Goal: Task Accomplishment & Management: Complete application form

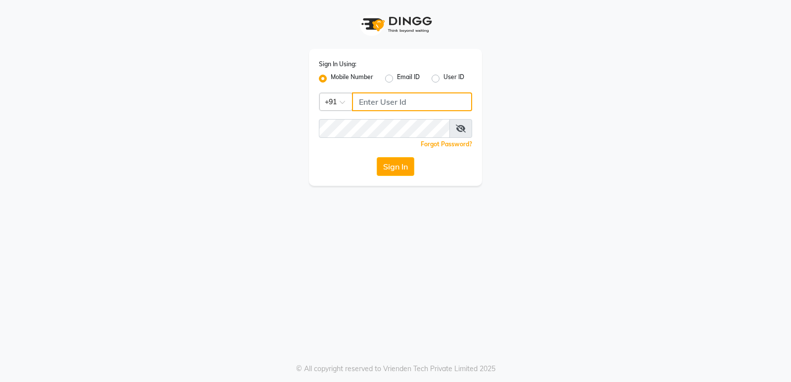
click at [369, 100] on input "Username" at bounding box center [412, 101] width 120 height 19
type input "8390067662"
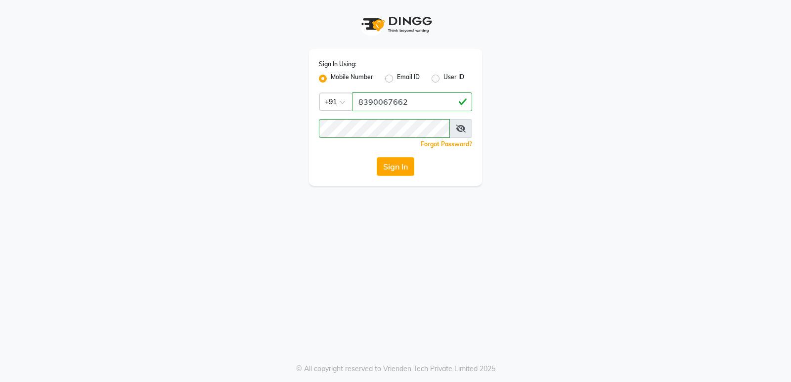
click at [458, 125] on icon at bounding box center [461, 129] width 10 height 8
click at [385, 165] on button "Sign In" at bounding box center [396, 166] width 38 height 19
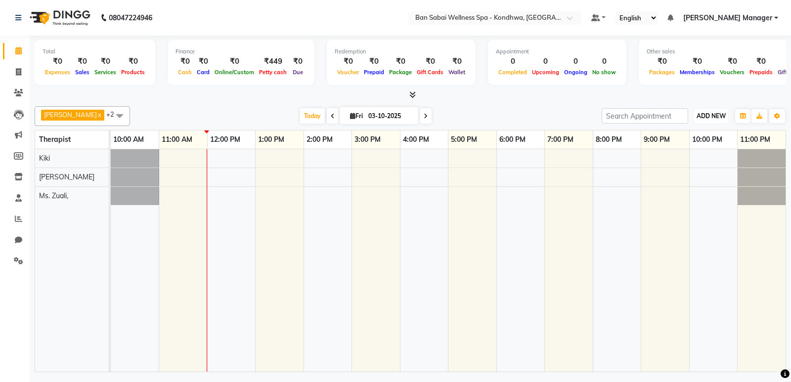
click at [715, 116] on span "ADD NEW" at bounding box center [710, 115] width 29 height 7
click at [702, 134] on button "Add Appointment" at bounding box center [688, 135] width 78 height 13
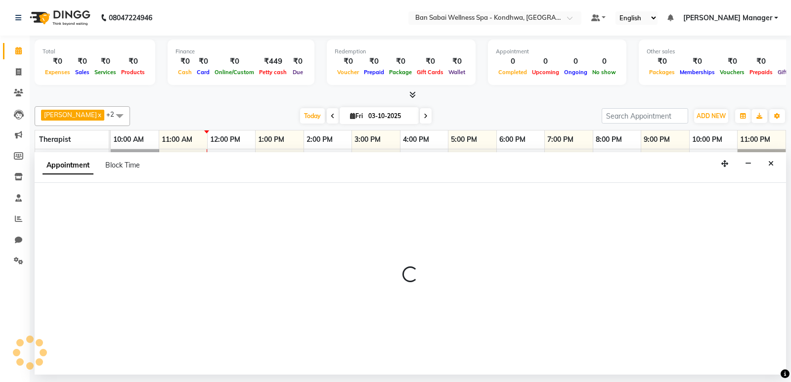
select select "660"
select select "tentative"
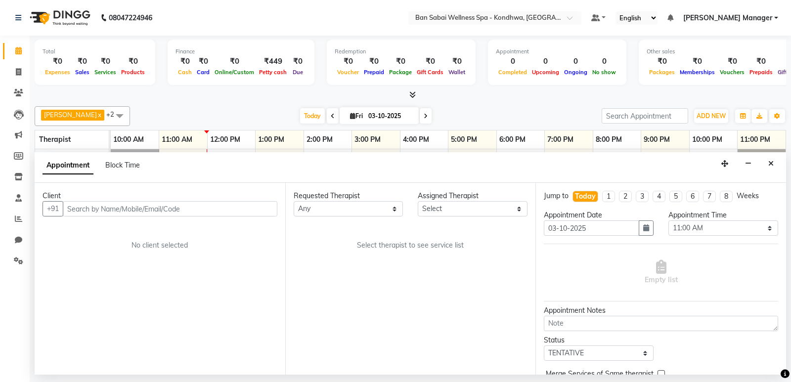
click at [173, 208] on input "text" at bounding box center [170, 208] width 215 height 15
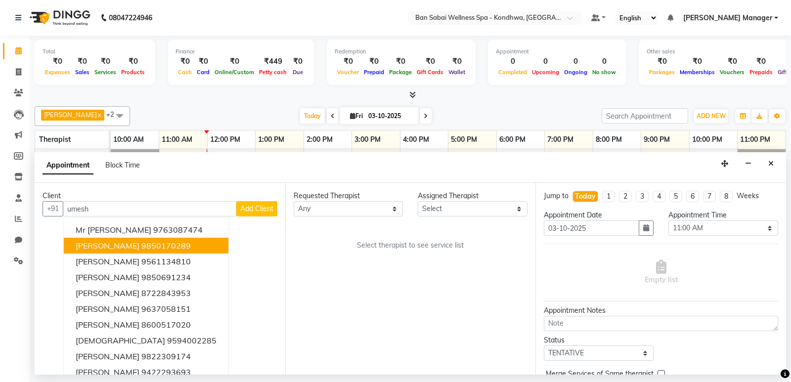
click at [157, 244] on ngb-highlight "9850170289" at bounding box center [165, 246] width 49 height 10
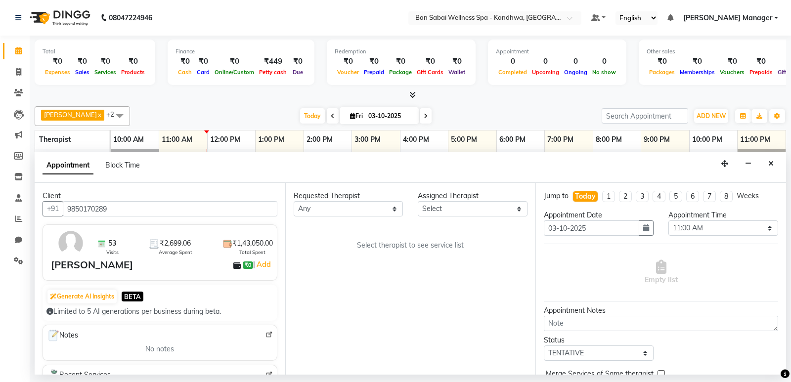
type input "9850170289"
click at [360, 215] on select "Any Kiki [PERSON_NAME] [PERSON_NAME] Ms. Zuali," at bounding box center [349, 208] width 110 height 15
select select "78586"
click at [294, 201] on select "Any Kiki [PERSON_NAME] [PERSON_NAME] Ms. Zuali," at bounding box center [349, 208] width 110 height 15
select select "78586"
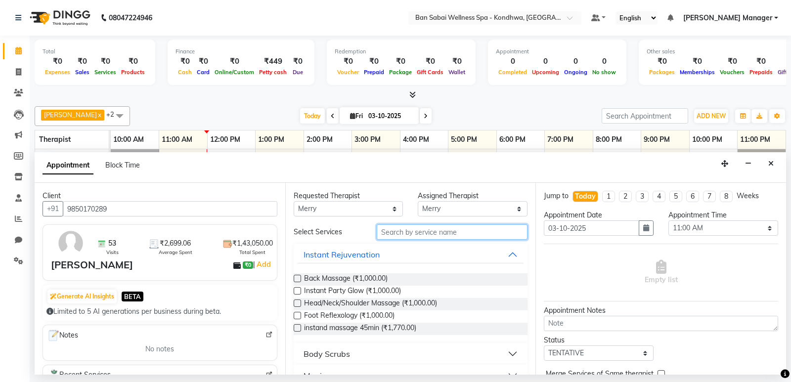
click at [421, 233] on input "text" at bounding box center [452, 231] width 151 height 15
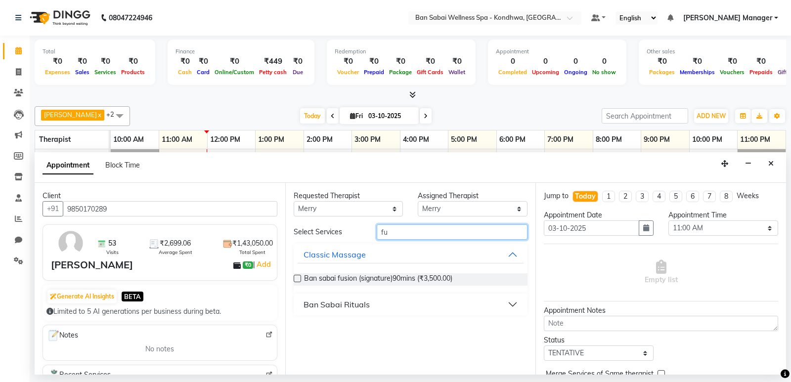
type input "fu"
click at [297, 278] on label at bounding box center [297, 278] width 7 height 7
click at [297, 278] on input "checkbox" at bounding box center [297, 279] width 6 height 6
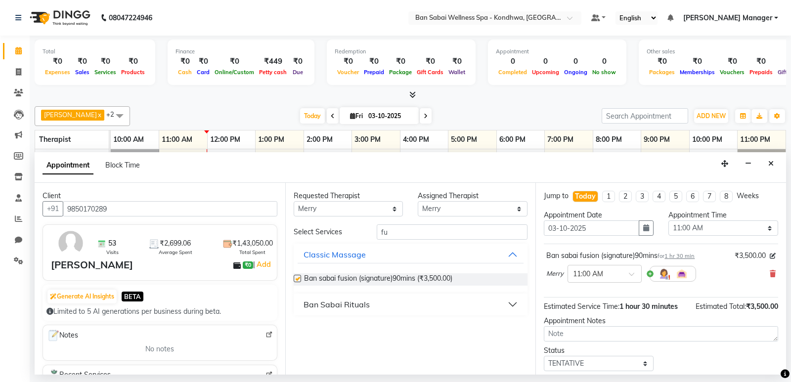
checkbox input "false"
click at [603, 270] on div "× 11:00 AM" at bounding box center [604, 274] width 74 height 18
click at [601, 318] on div "12:30 PM" at bounding box center [604, 324] width 73 height 18
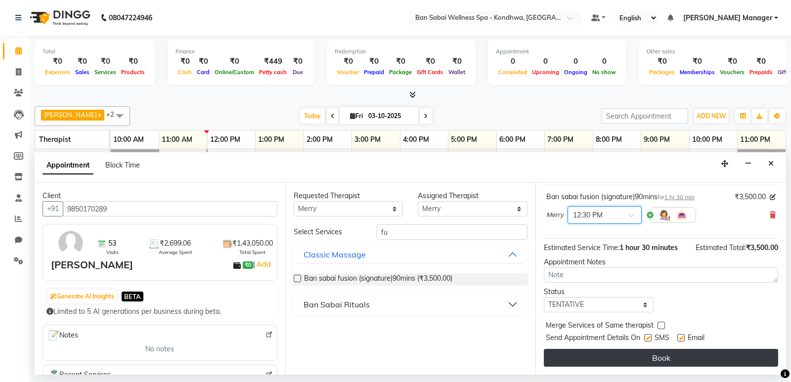
click at [629, 355] on button "Book" at bounding box center [661, 358] width 234 height 18
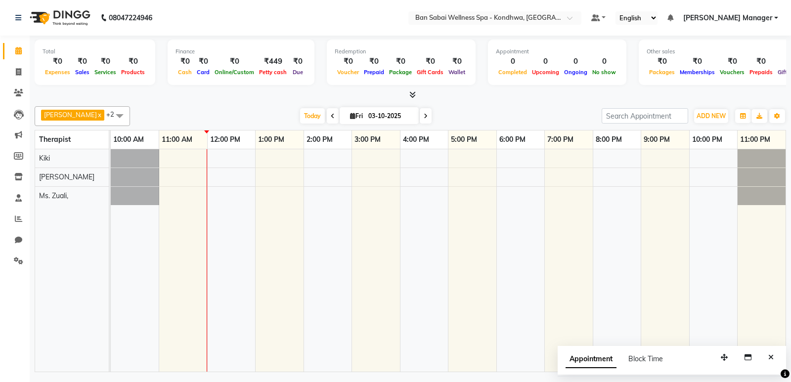
click at [110, 119] on span at bounding box center [120, 115] width 20 height 19
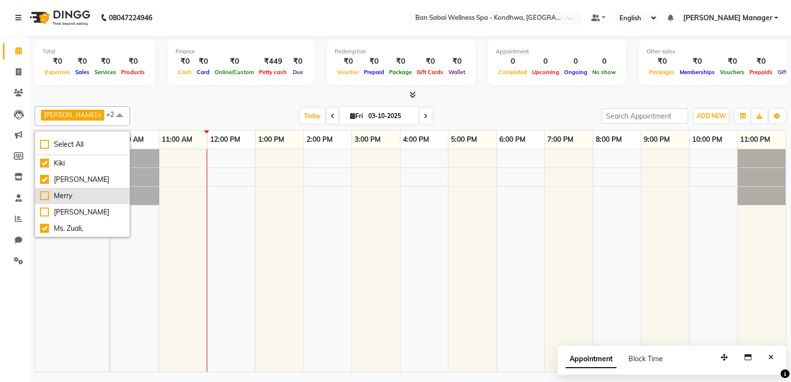
click at [52, 194] on div "Merry" at bounding box center [82, 196] width 85 height 10
checkbox input "true"
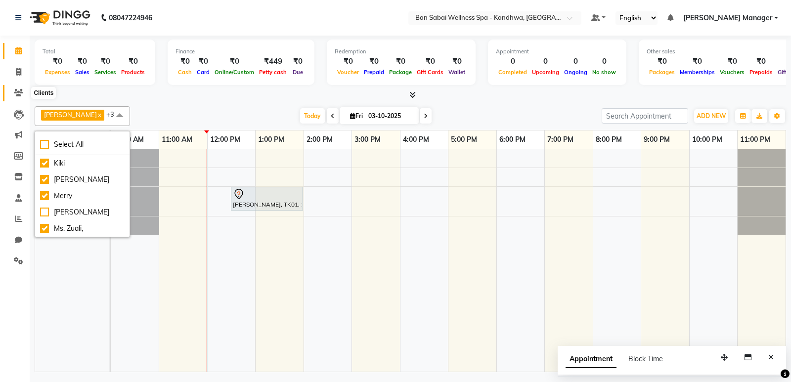
click at [17, 91] on icon at bounding box center [18, 92] width 9 height 7
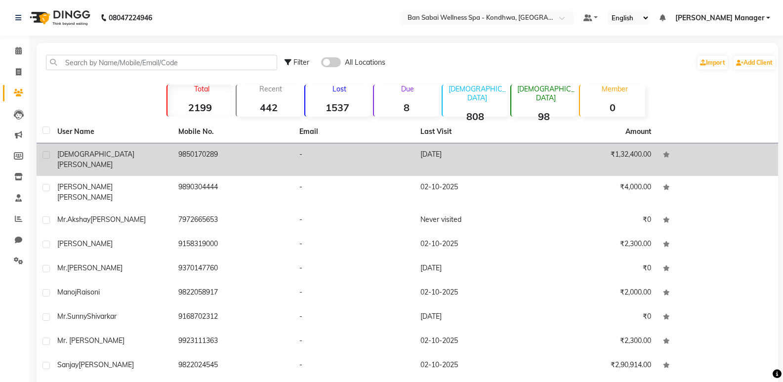
click at [126, 152] on div "[PERSON_NAME]" at bounding box center [111, 159] width 109 height 21
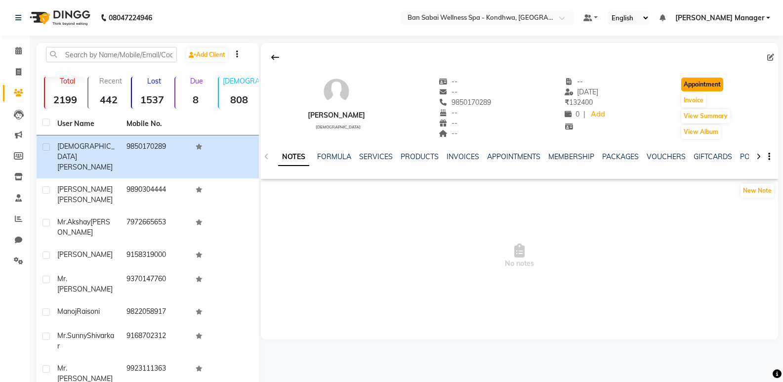
click at [701, 80] on button "Appointment" at bounding box center [703, 85] width 42 height 14
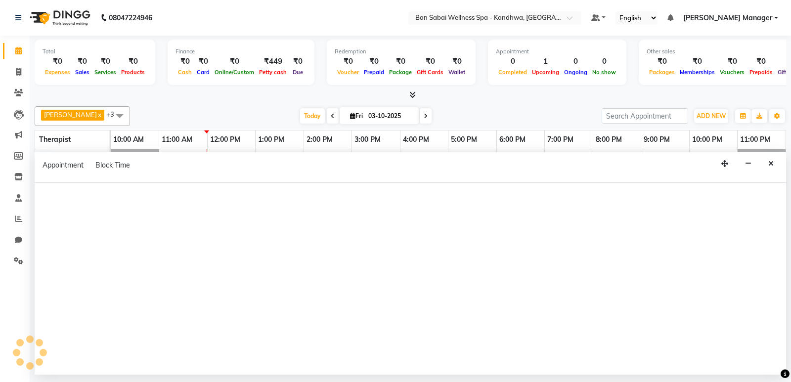
select select "tentative"
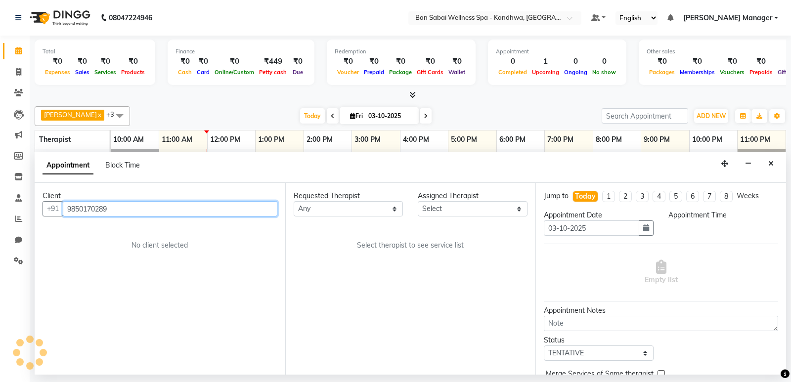
select select "660"
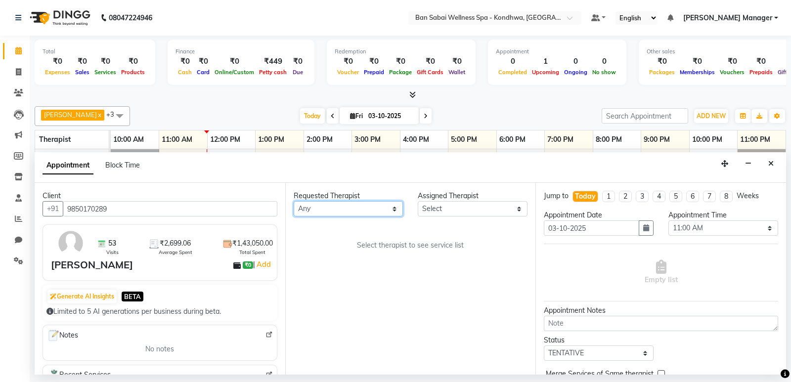
click at [364, 202] on select "Any Kiki [PERSON_NAME] [PERSON_NAME] Ms. Zuali," at bounding box center [349, 208] width 110 height 15
select select "78586"
click at [294, 201] on select "Any Kiki [PERSON_NAME] [PERSON_NAME] Ms. Zuali," at bounding box center [349, 208] width 110 height 15
select select "78586"
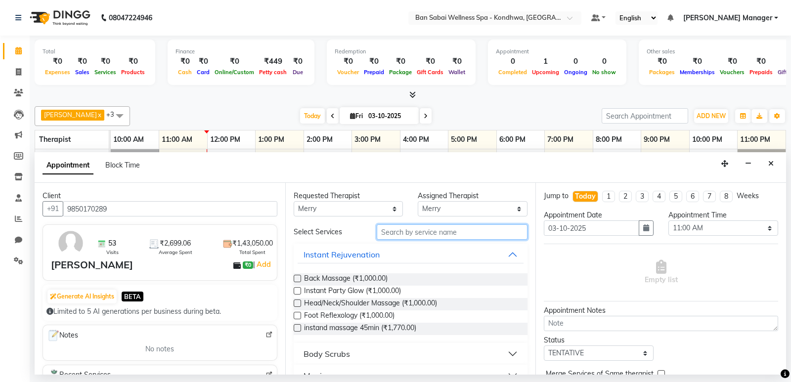
click at [398, 230] on input "text" at bounding box center [452, 231] width 151 height 15
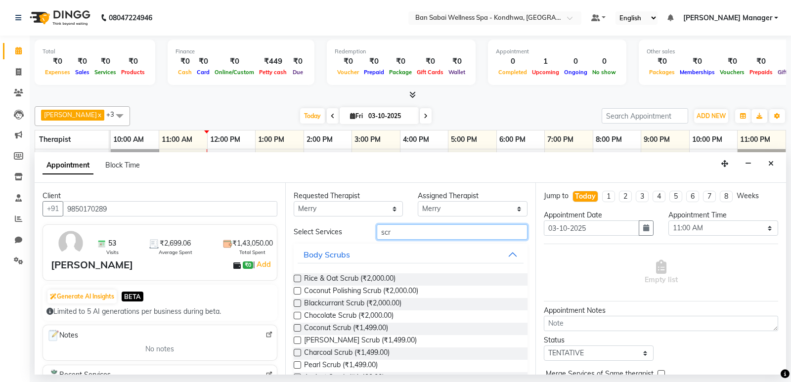
type input "scr"
click at [299, 279] on label at bounding box center [297, 278] width 7 height 7
click at [299, 279] on input "checkbox" at bounding box center [297, 279] width 6 height 6
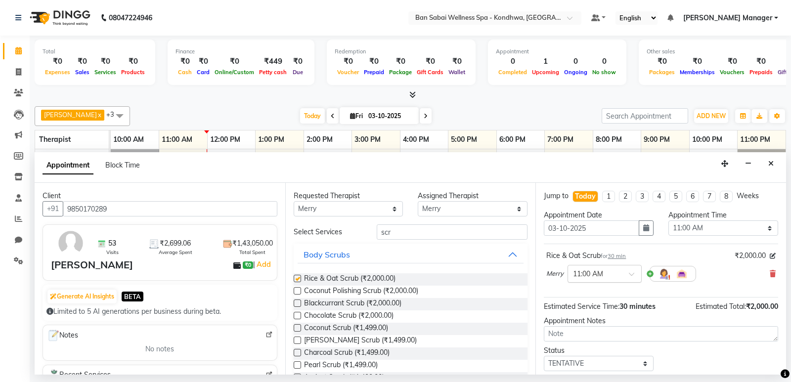
checkbox input "false"
click at [609, 271] on input "text" at bounding box center [594, 273] width 43 height 10
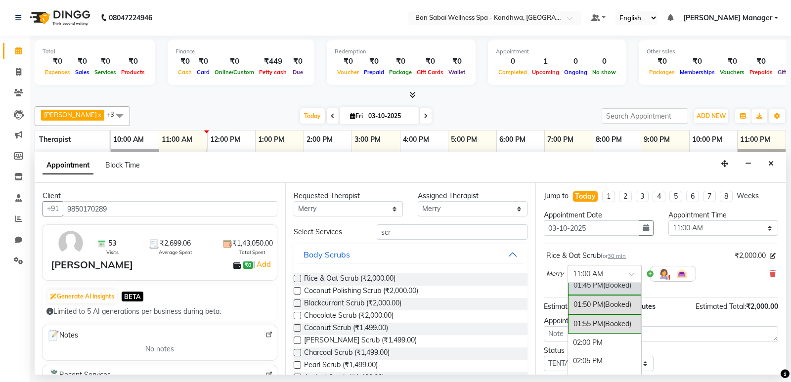
scroll to position [643, 0]
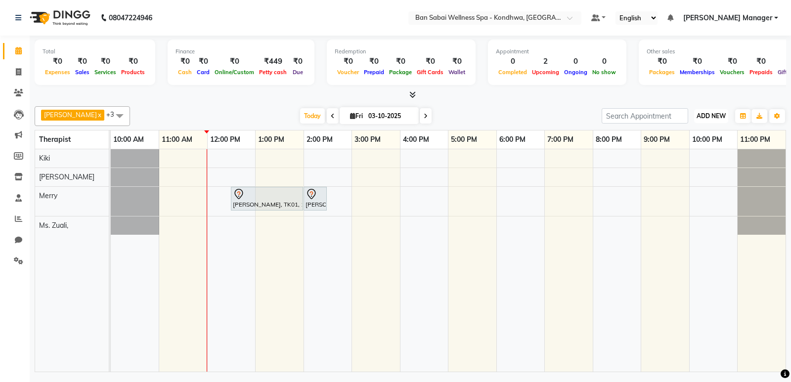
click at [715, 118] on span "ADD NEW" at bounding box center [710, 115] width 29 height 7
click at [703, 129] on button "Add Appointment" at bounding box center [688, 135] width 78 height 13
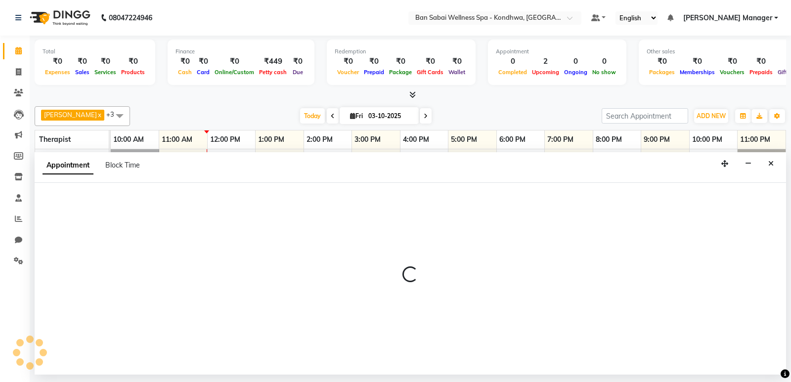
select select "660"
select select "tentative"
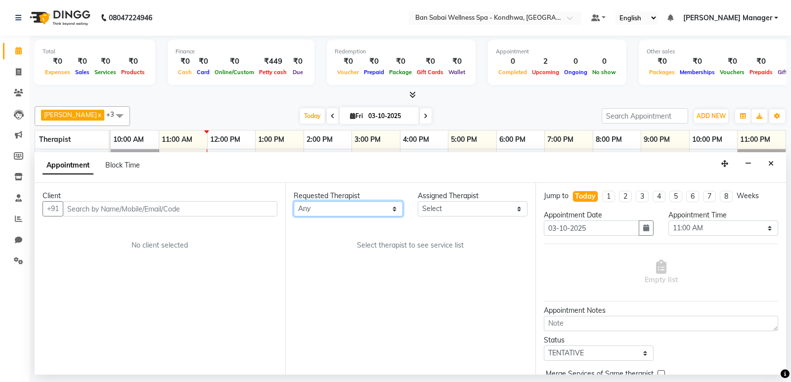
click at [361, 213] on select "Any Kiki [PERSON_NAME] [PERSON_NAME] Ms. Zuali," at bounding box center [349, 208] width 110 height 15
select select "78586"
click at [294, 201] on select "Any Kiki [PERSON_NAME] [PERSON_NAME] Ms. Zuali," at bounding box center [349, 208] width 110 height 15
select select "78586"
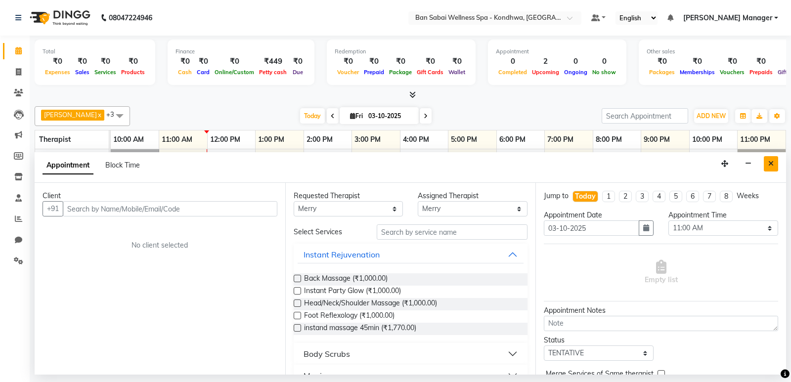
click at [772, 161] on icon "Close" at bounding box center [770, 163] width 5 height 7
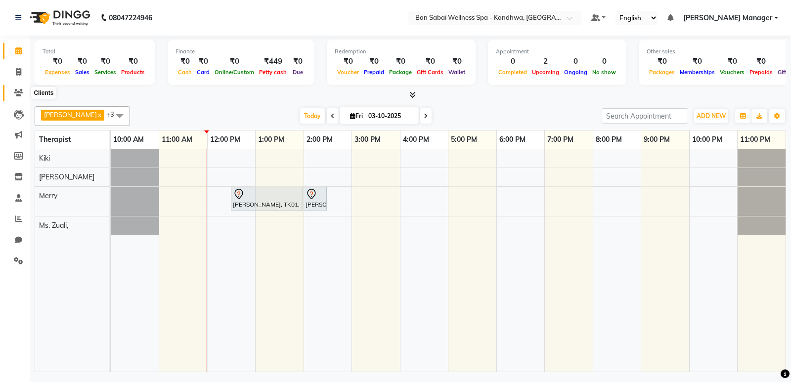
click at [14, 93] on icon at bounding box center [18, 92] width 9 height 7
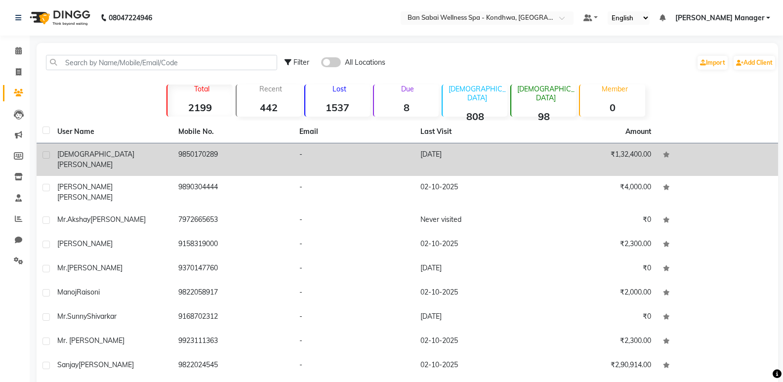
click at [109, 148] on td "[PERSON_NAME]" at bounding box center [111, 159] width 121 height 33
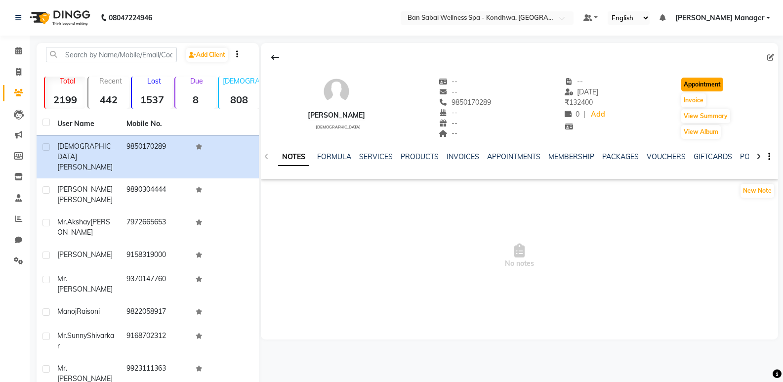
click at [696, 83] on button "Appointment" at bounding box center [703, 85] width 42 height 14
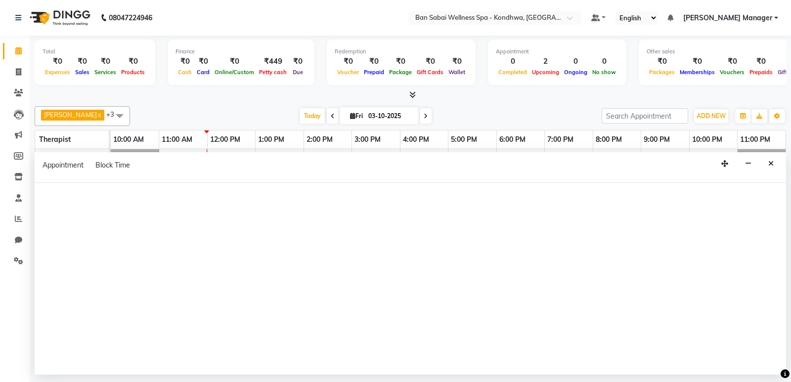
select select "660"
select select "tentative"
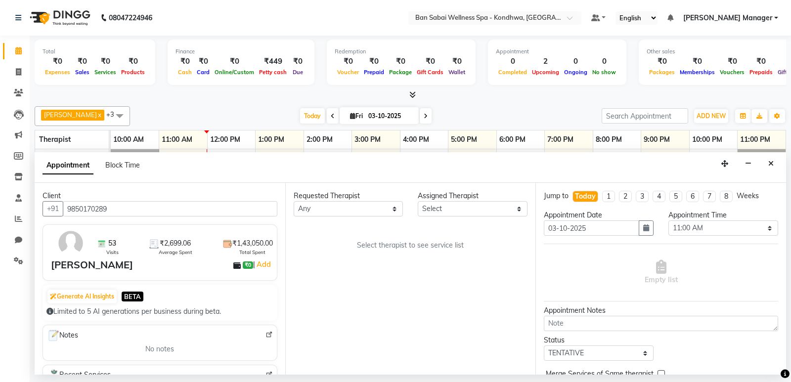
click at [359, 199] on div "Requested Therapist" at bounding box center [349, 196] width 110 height 10
click at [354, 212] on select "Any Kiki [PERSON_NAME] [PERSON_NAME] Ms. Zuali," at bounding box center [349, 208] width 110 height 15
select select "78586"
click at [294, 201] on select "Any Kiki [PERSON_NAME] [PERSON_NAME] Ms. Zuali," at bounding box center [349, 208] width 110 height 15
select select "78586"
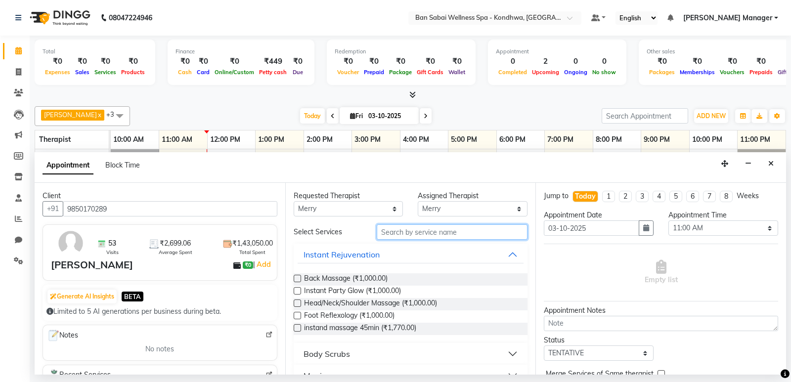
click at [412, 235] on input "text" at bounding box center [452, 231] width 151 height 15
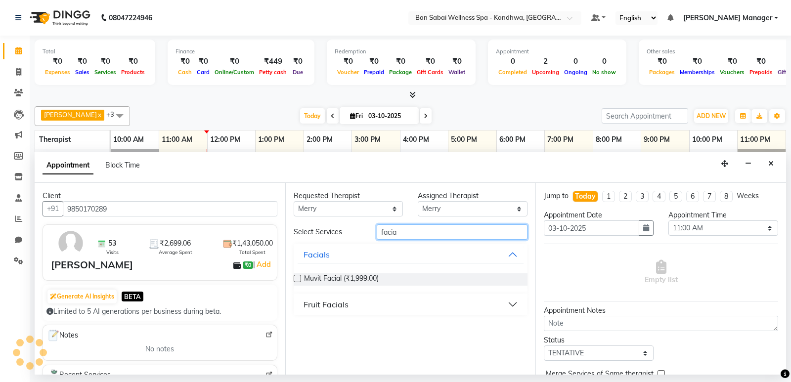
type input "facia"
click at [297, 279] on label at bounding box center [297, 278] width 7 height 7
click at [297, 279] on input "checkbox" at bounding box center [297, 279] width 6 height 6
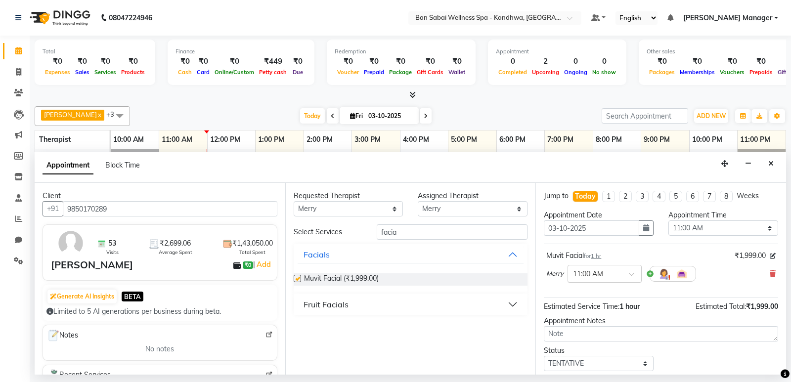
checkbox input "false"
click at [611, 276] on input "text" at bounding box center [594, 273] width 43 height 10
click at [599, 289] on div "02:30 PM" at bounding box center [604, 293] width 73 height 18
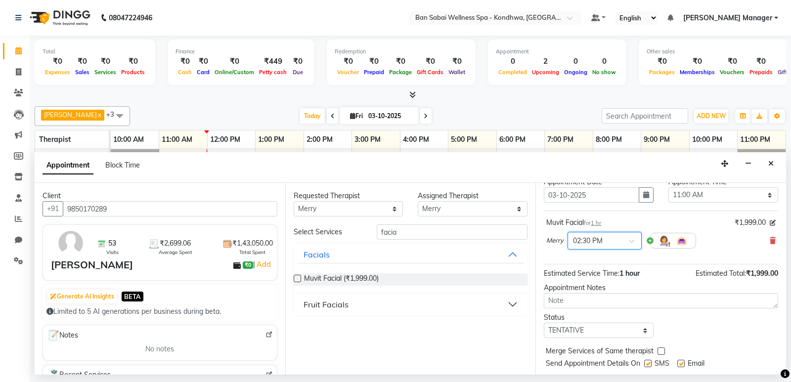
scroll to position [59, 0]
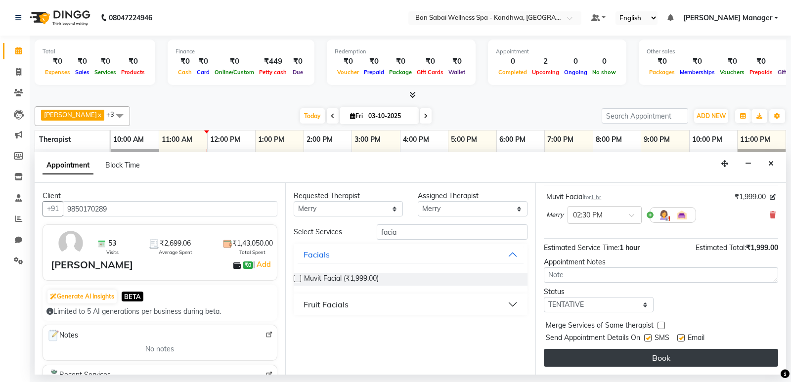
click at [613, 358] on button "Book" at bounding box center [661, 358] width 234 height 18
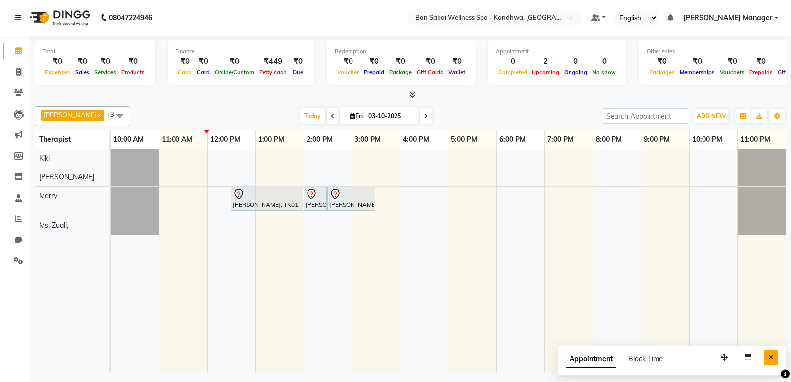
click at [770, 356] on icon "Close" at bounding box center [770, 357] width 5 height 7
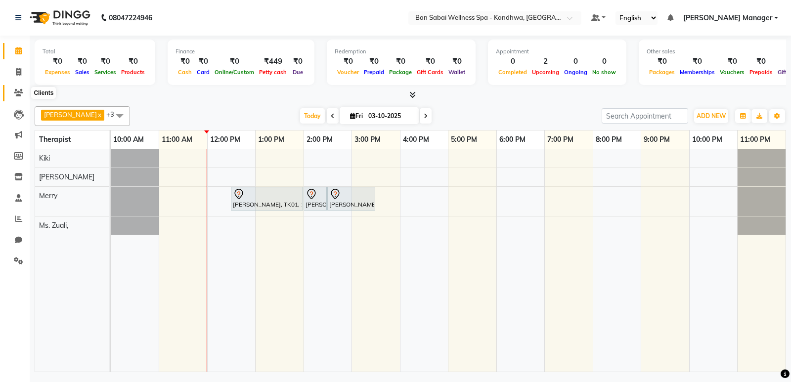
click at [16, 95] on icon at bounding box center [18, 92] width 9 height 7
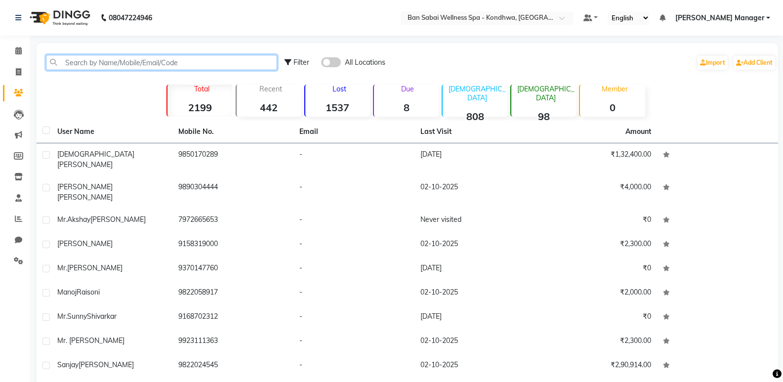
click at [135, 60] on input "text" at bounding box center [161, 62] width 231 height 15
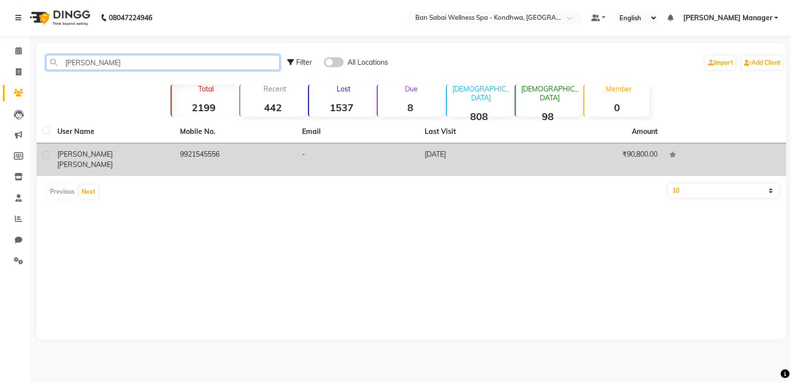
type input "[PERSON_NAME]"
click at [275, 159] on td "9921545556" at bounding box center [235, 159] width 123 height 33
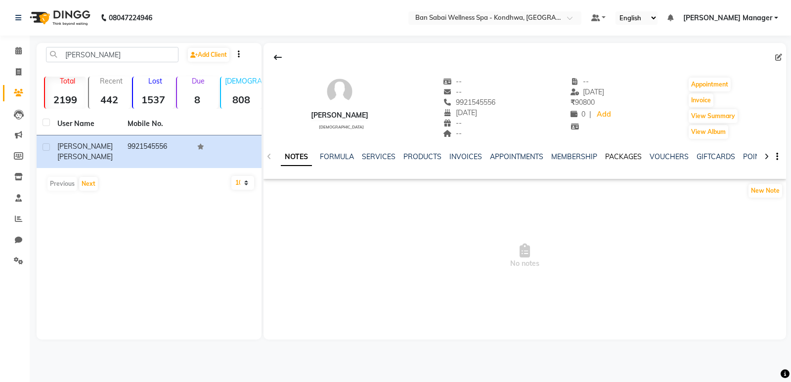
click at [609, 156] on link "PACKAGES" at bounding box center [623, 156] width 37 height 9
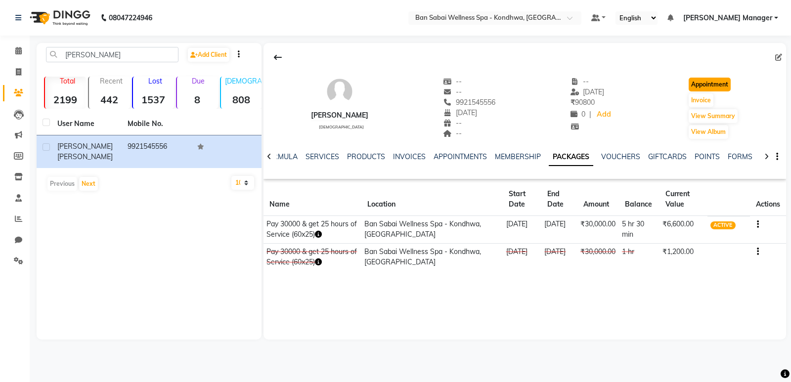
click at [703, 88] on button "Appointment" at bounding box center [710, 85] width 42 height 14
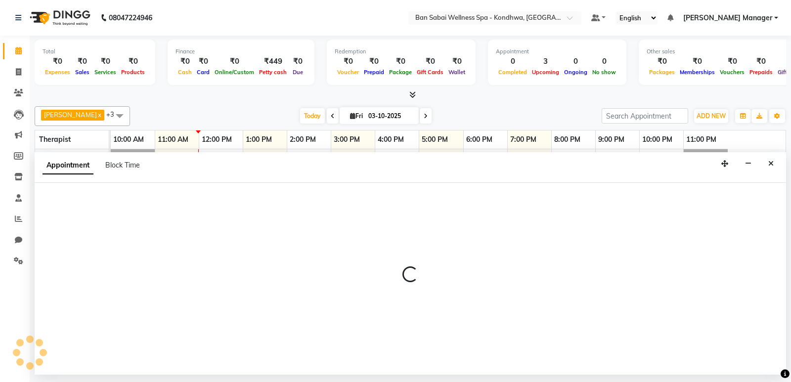
select select "660"
select select "tentative"
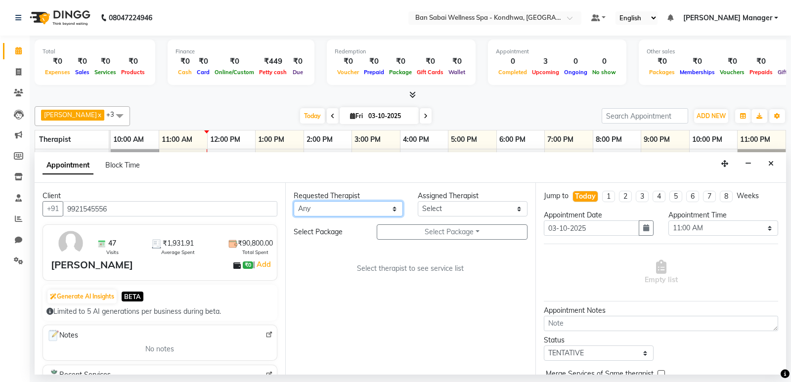
click at [334, 210] on select "Any Kiki [PERSON_NAME] [PERSON_NAME] Ms. Zuali," at bounding box center [349, 208] width 110 height 15
select select "78604"
click at [294, 201] on select "Any Kiki [PERSON_NAME] [PERSON_NAME] Ms. Zuali," at bounding box center [349, 208] width 110 height 15
select select "78604"
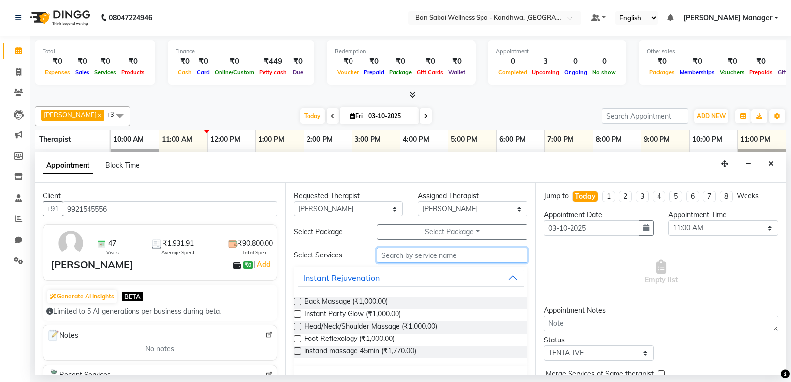
click at [399, 250] on input "text" at bounding box center [452, 255] width 151 height 15
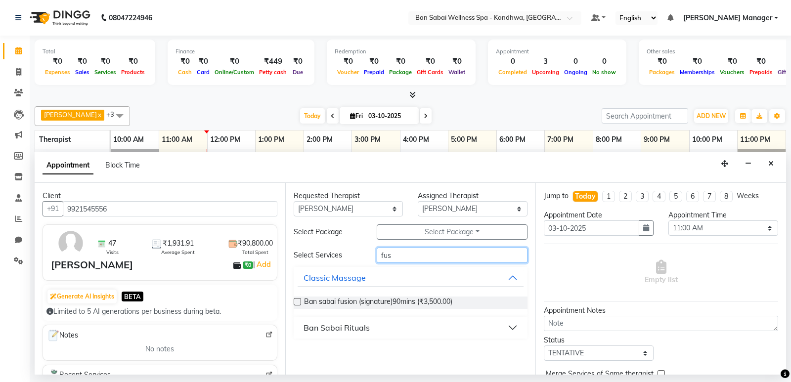
type input "fus"
click at [296, 300] on label at bounding box center [297, 301] width 7 height 7
click at [296, 300] on input "checkbox" at bounding box center [297, 303] width 6 height 6
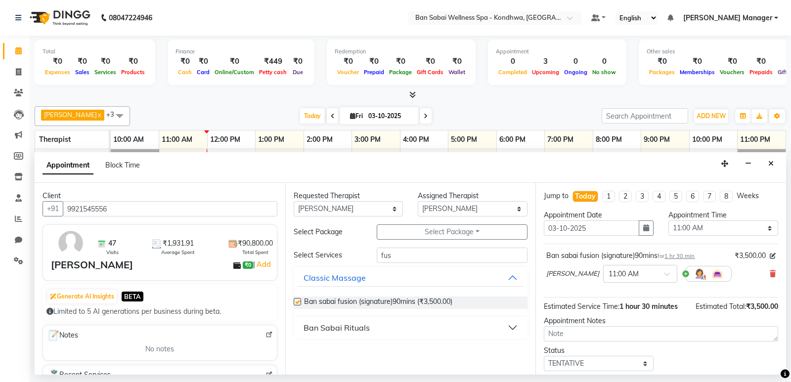
checkbox input "false"
click at [611, 273] on input "text" at bounding box center [629, 273] width 43 height 10
click at [604, 309] on div "04:15 PM" at bounding box center [640, 307] width 73 height 18
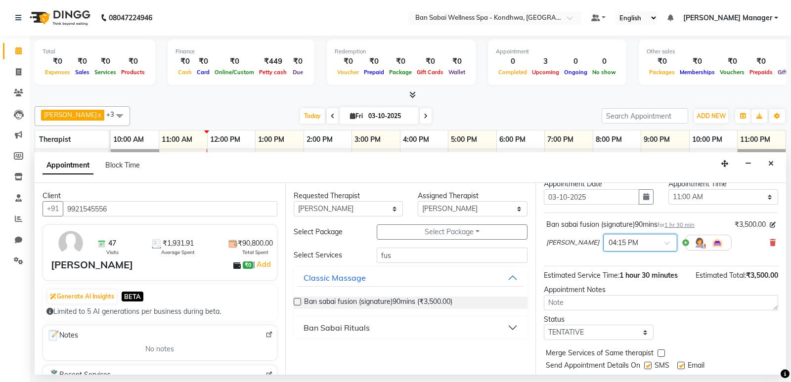
scroll to position [59, 0]
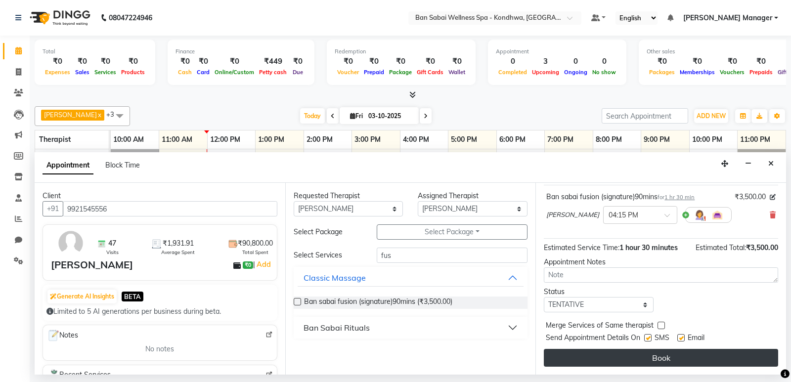
click at [603, 361] on button "Book" at bounding box center [661, 358] width 234 height 18
